Goal: Understand process/instructions: Learn about a topic

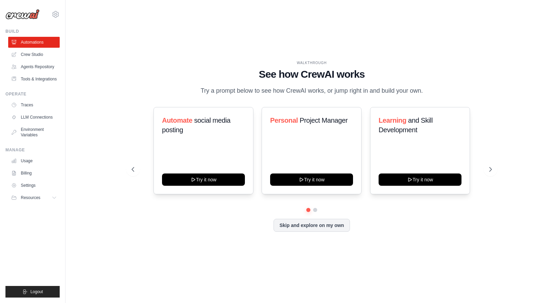
click at [129, 65] on div "WALKTHROUGH See how [PERSON_NAME] works Try a prompt below to see how [PERSON_N…" at bounding box center [312, 151] width 377 height 182
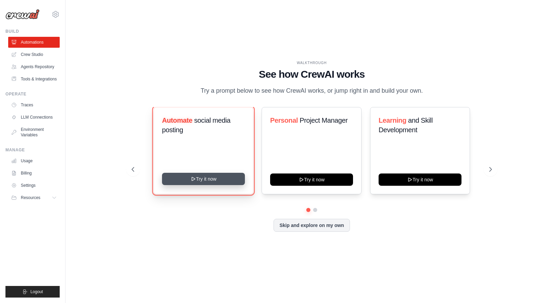
click at [219, 179] on button "Try it now" at bounding box center [203, 179] width 83 height 12
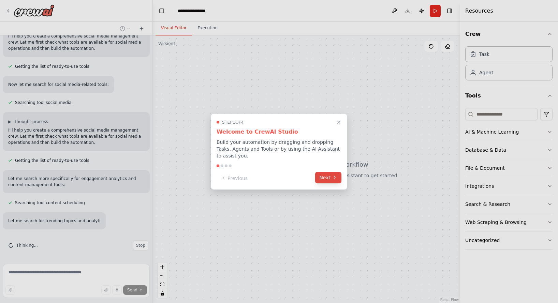
click at [322, 174] on button "Next" at bounding box center [328, 177] width 26 height 11
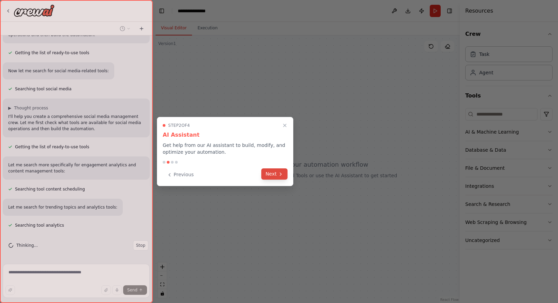
click at [275, 173] on button "Next" at bounding box center [274, 174] width 26 height 11
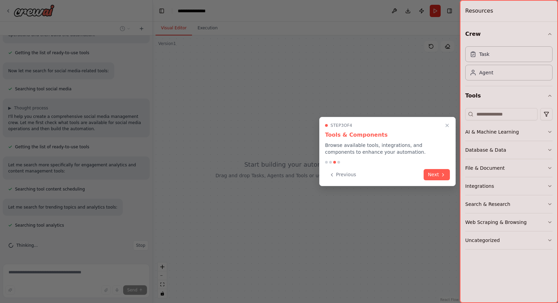
scroll to position [91, 0]
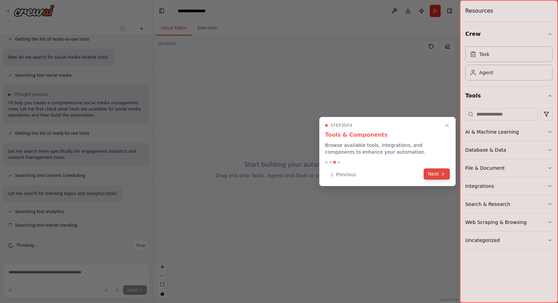
click at [439, 173] on button "Next" at bounding box center [437, 174] width 26 height 11
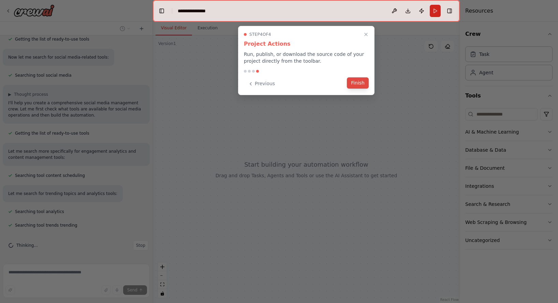
click at [358, 83] on button "Finish" at bounding box center [358, 82] width 22 height 11
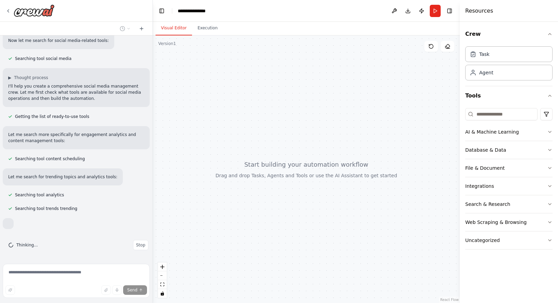
scroll to position [127, 0]
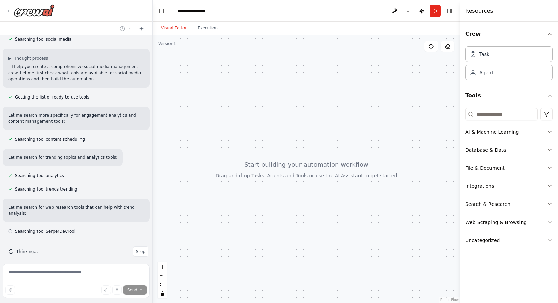
drag, startPoint x: 283, startPoint y: 201, endPoint x: 254, endPoint y: 157, distance: 53.7
click at [254, 162] on div at bounding box center [306, 169] width 307 height 268
drag, startPoint x: 307, startPoint y: 116, endPoint x: 314, endPoint y: 117, distance: 7.0
click at [309, 116] on div at bounding box center [306, 169] width 307 height 268
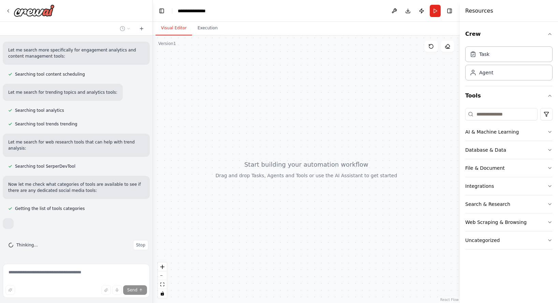
scroll to position [206, 0]
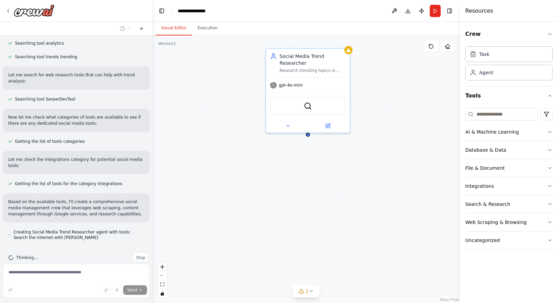
drag, startPoint x: 383, startPoint y: 128, endPoint x: 387, endPoint y: 143, distance: 15.7
click at [387, 143] on div "Social Media Trend Researcher Research trending topics in {industry} and identi…" at bounding box center [306, 169] width 307 height 268
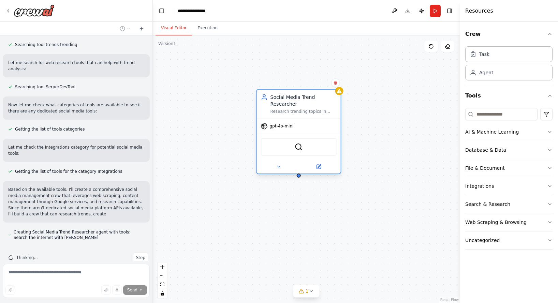
drag, startPoint x: 317, startPoint y: 104, endPoint x: 300, endPoint y: 130, distance: 31.0
click at [302, 134] on div "SerperDevTool" at bounding box center [299, 147] width 84 height 26
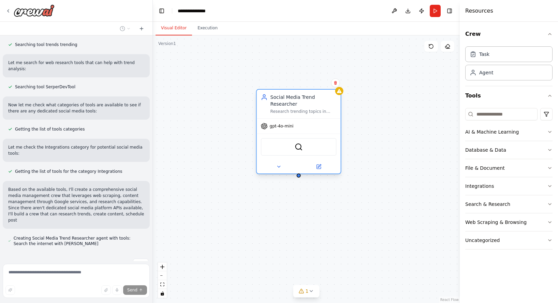
click at [300, 125] on div "gpt-4o-mini" at bounding box center [299, 126] width 84 height 15
click at [414, 103] on div "Social Media Trend Researcher Research trending topics in {industry} and identi…" at bounding box center [306, 169] width 307 height 268
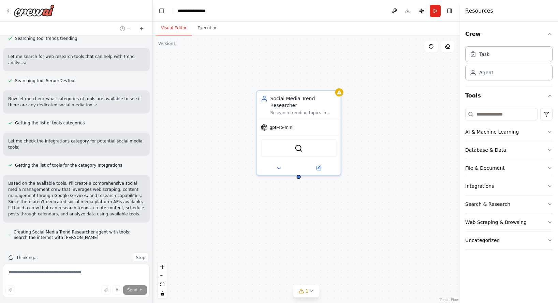
click at [550, 131] on icon "button" at bounding box center [549, 131] width 5 height 5
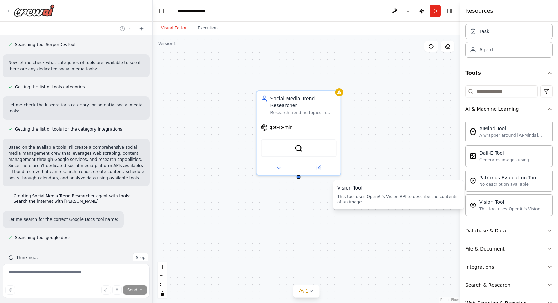
scroll to position [34, 0]
